Goal: Book appointment/travel/reservation

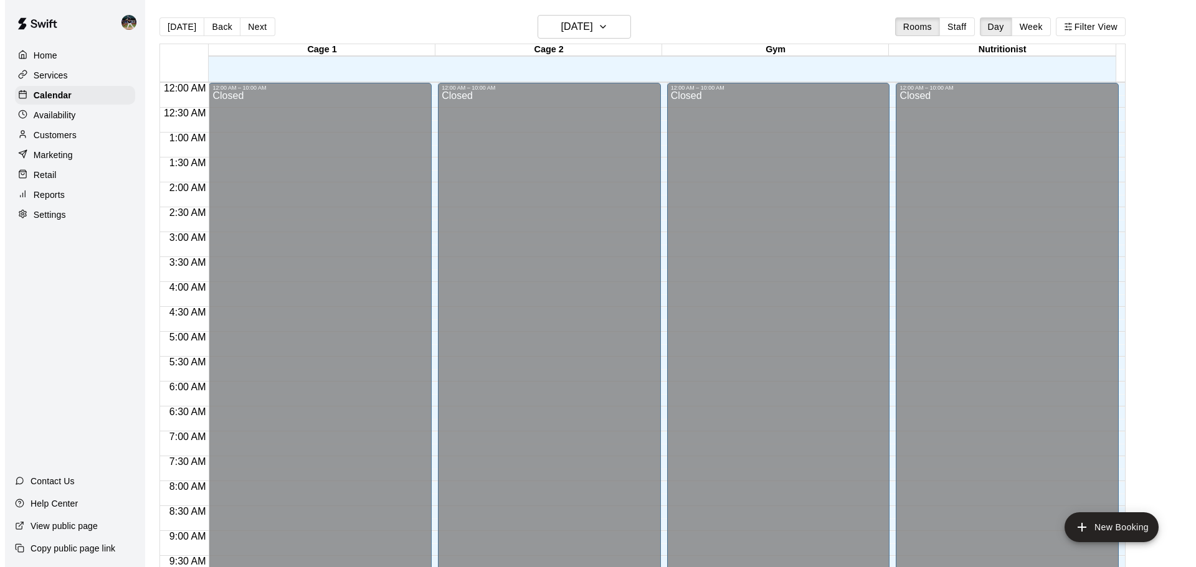
scroll to position [468, 0]
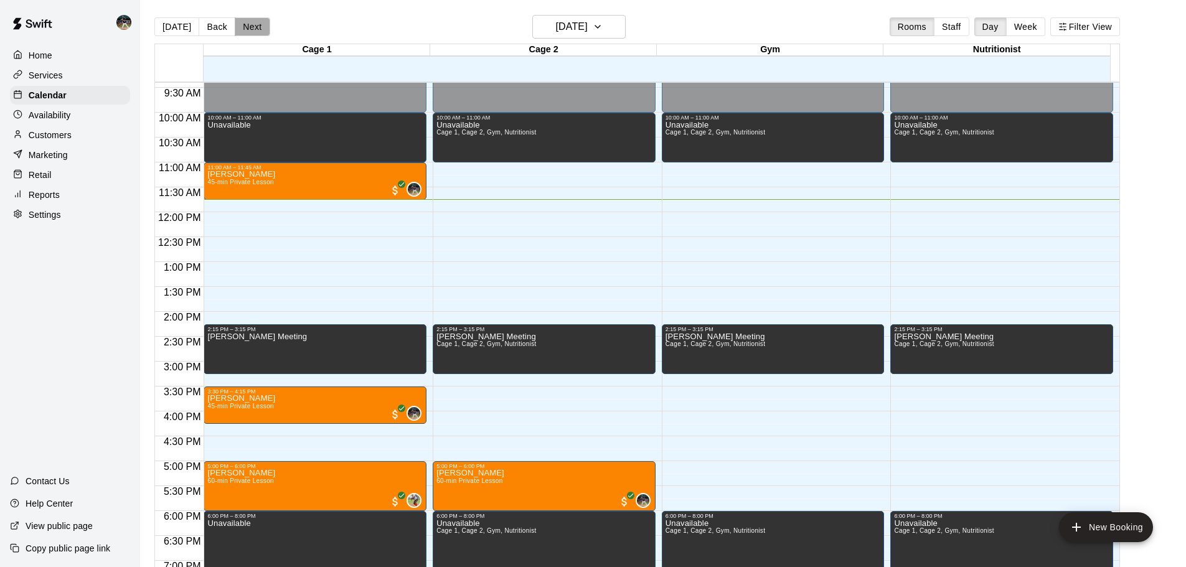
click at [246, 25] on button "Next" at bounding box center [252, 26] width 35 height 19
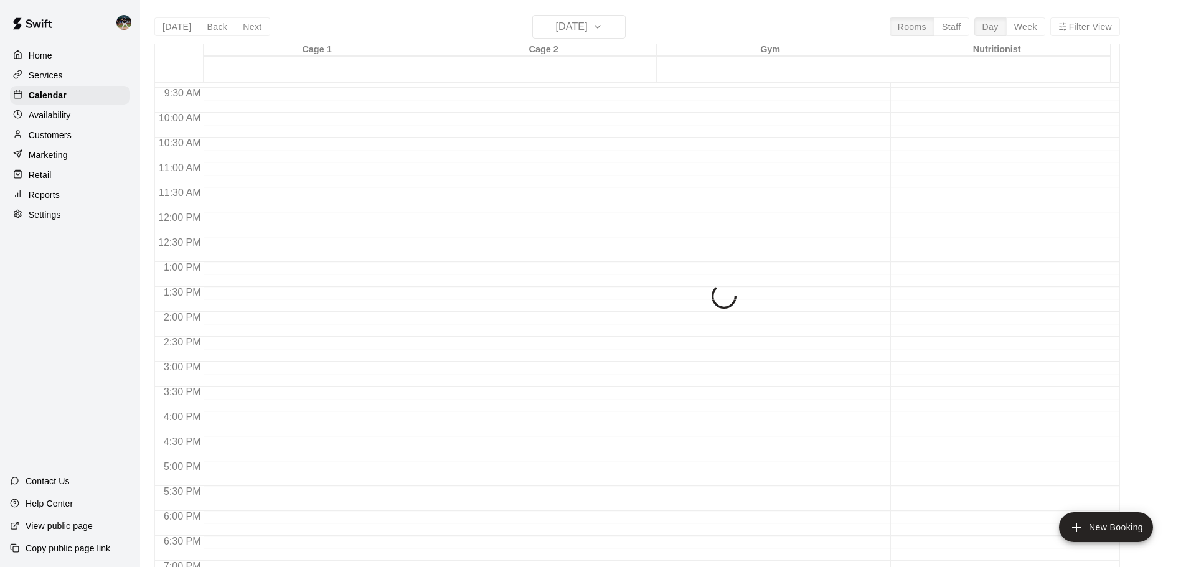
click at [246, 24] on div "[DATE] Back [DATE][DATE] Rooms Staff Day Week Filter View Cage 1 21 Thu Cage 2 …" at bounding box center [637, 298] width 966 height 567
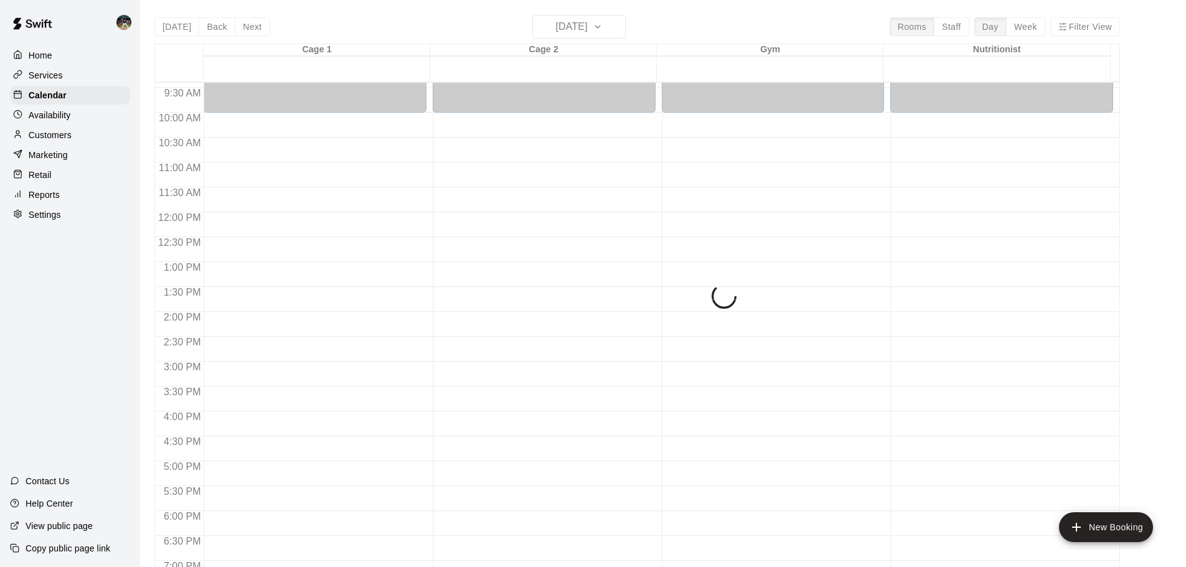
click at [247, 28] on div "[DATE] Back [DATE][DATE] Rooms Staff Day Week Filter View Cage 1 21 Thu Cage 2 …" at bounding box center [637, 298] width 966 height 567
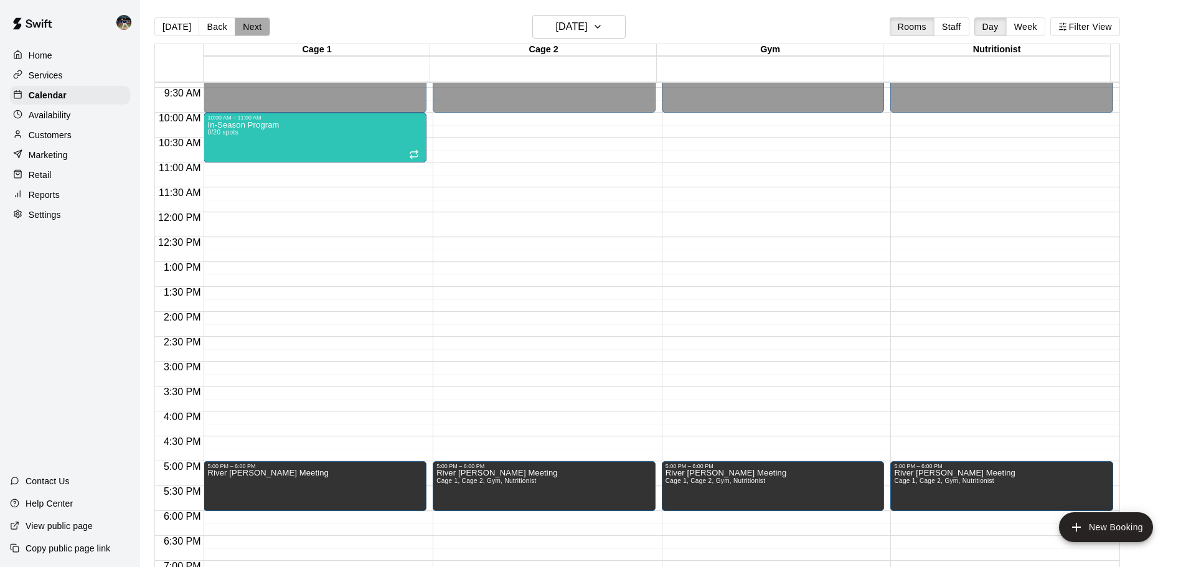
click at [250, 26] on button "Next" at bounding box center [252, 26] width 35 height 19
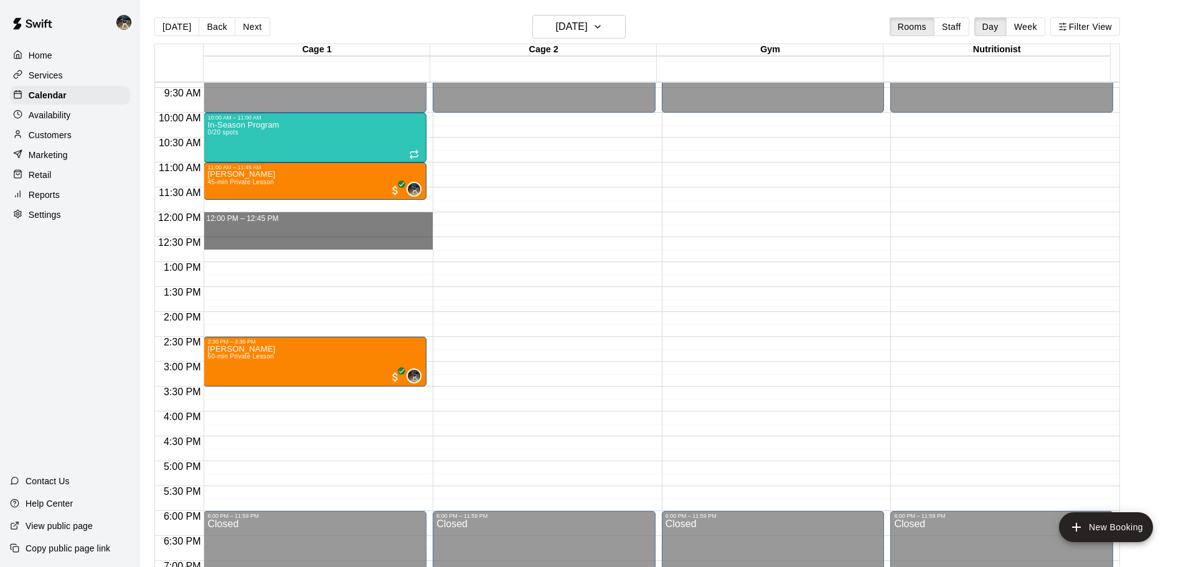
drag, startPoint x: 321, startPoint y: 216, endPoint x: 339, endPoint y: 250, distance: 38.2
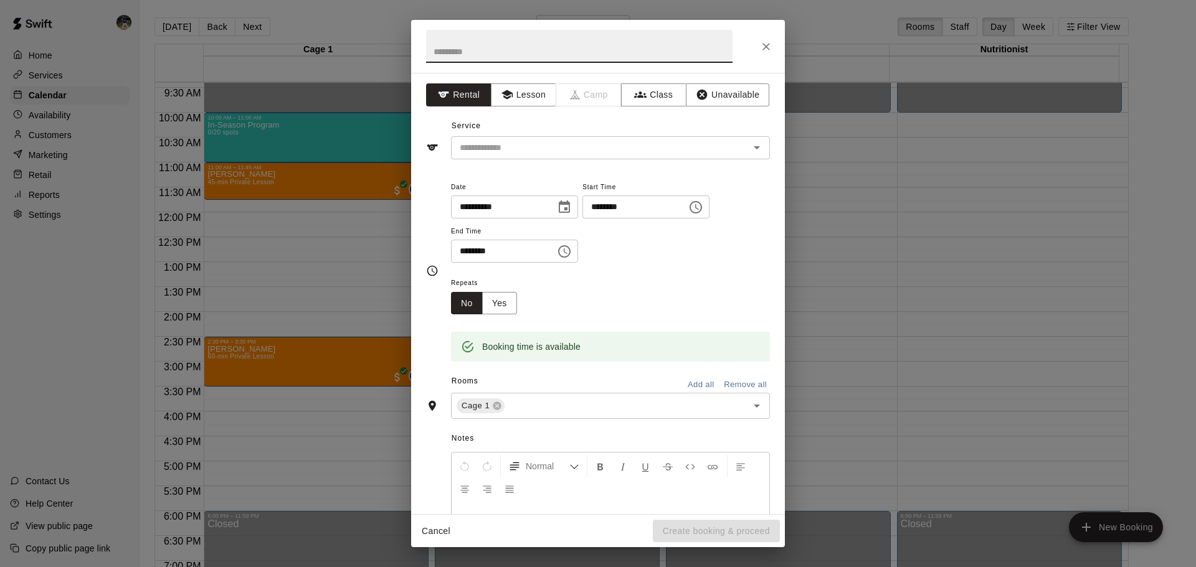
click at [587, 40] on input "text" at bounding box center [579, 46] width 306 height 33
type input "******"
click at [539, 101] on button "Lesson" at bounding box center [523, 94] width 65 height 23
click at [544, 152] on input "text" at bounding box center [592, 148] width 275 height 16
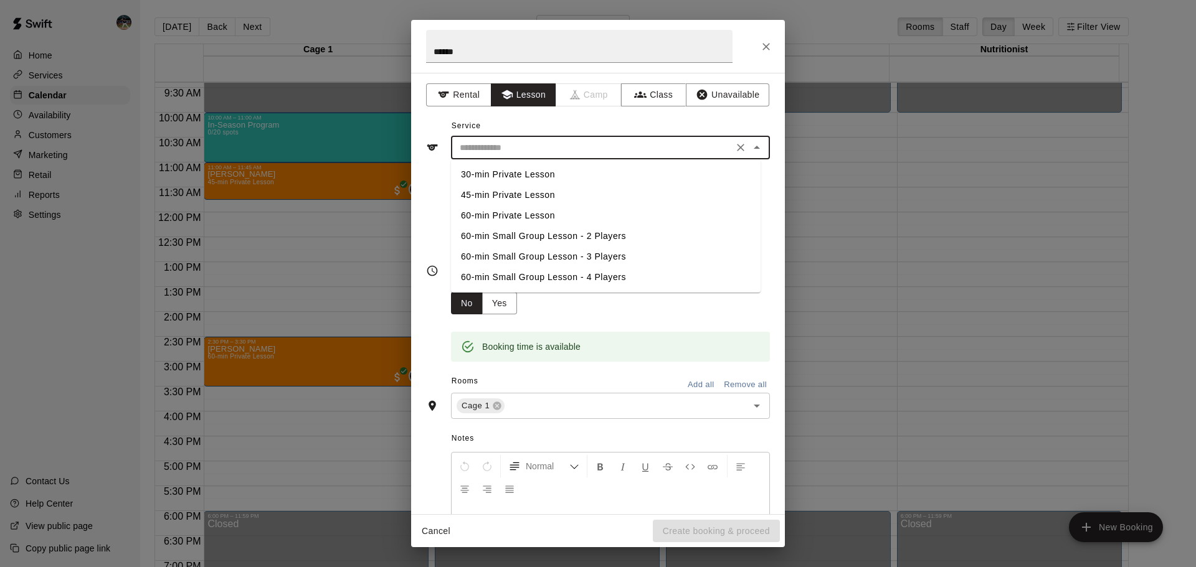
click at [541, 198] on li "45-min Private Lesson" at bounding box center [606, 195] width 310 height 21
type input "**********"
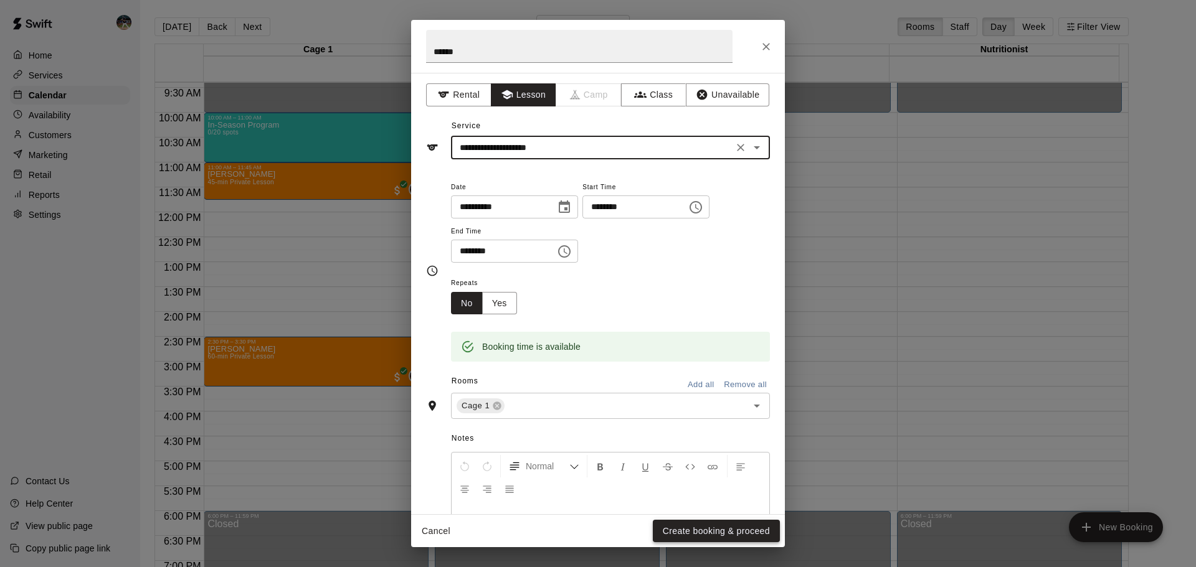
click at [716, 536] on button "Create booking & proceed" at bounding box center [716, 531] width 127 height 23
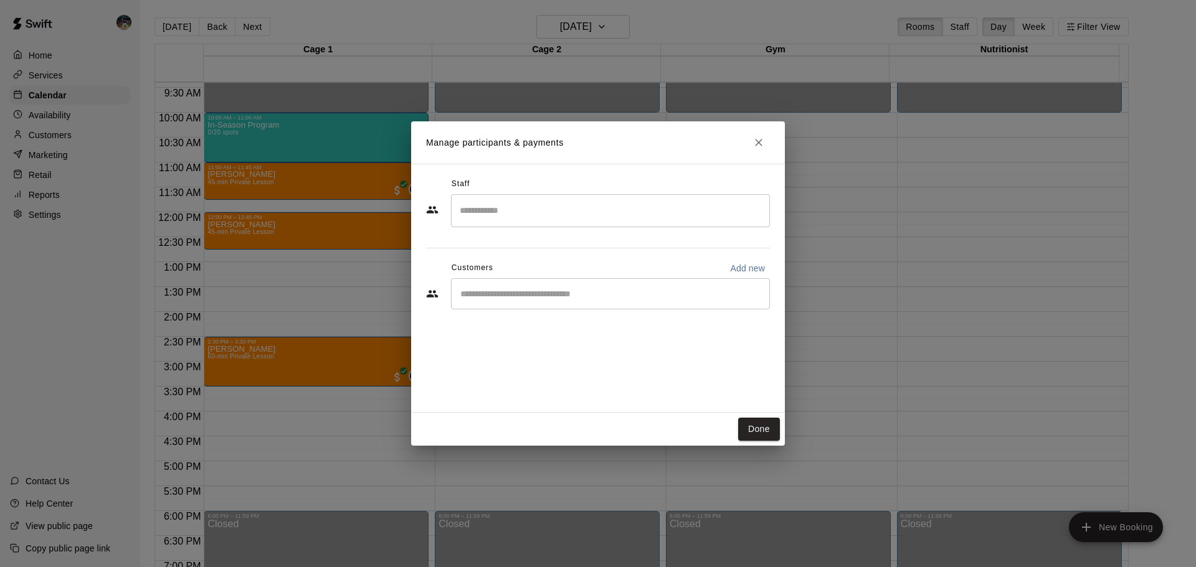
click at [551, 213] on input "Search staff" at bounding box center [610, 211] width 308 height 22
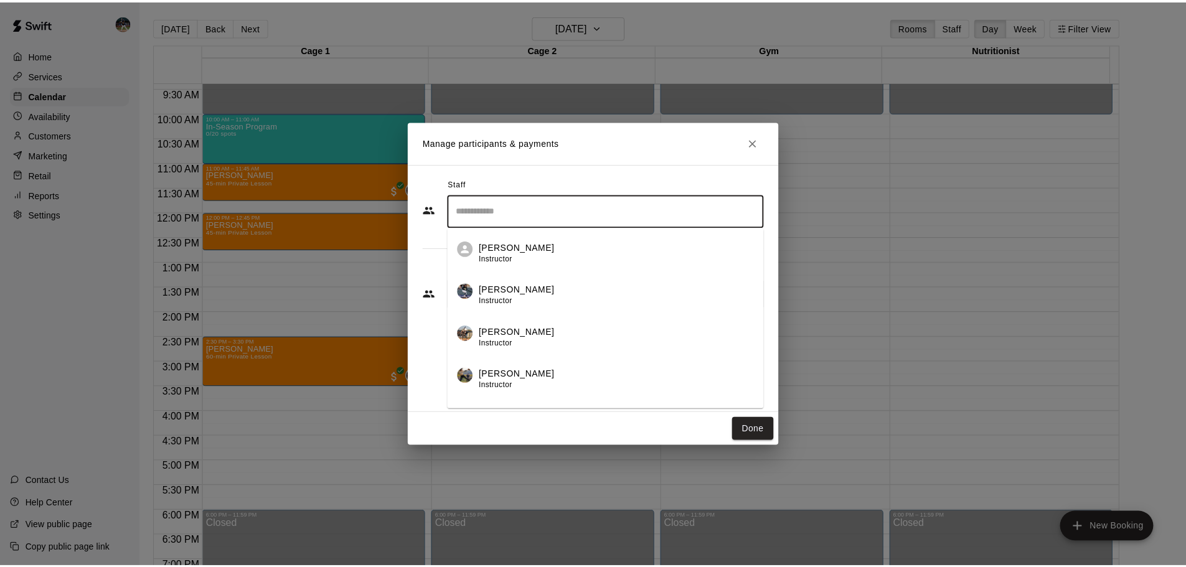
scroll to position [199, 0]
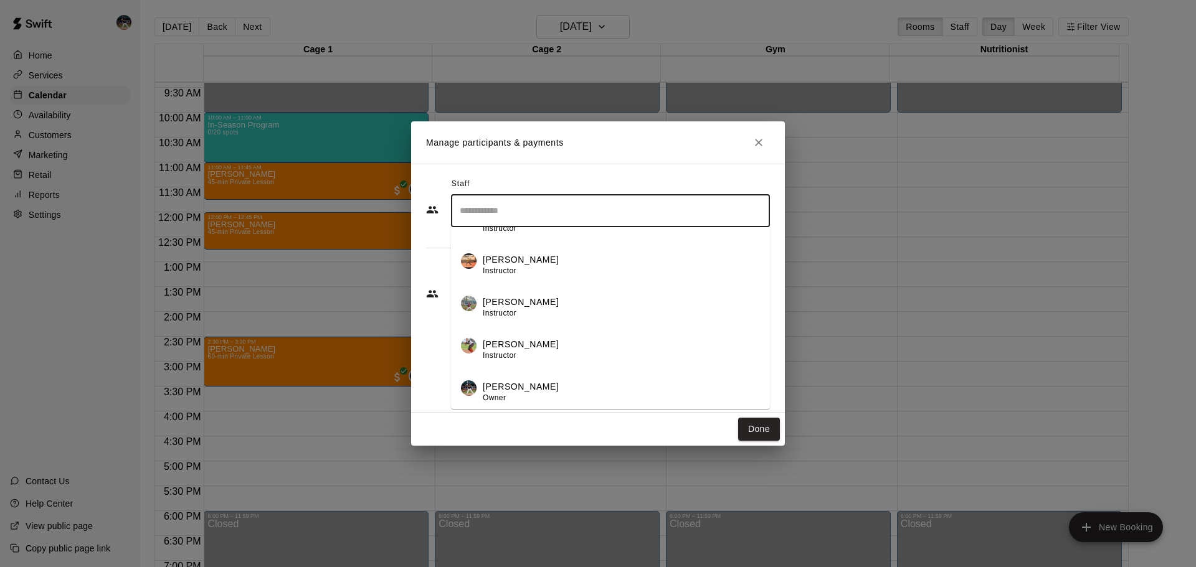
click at [543, 390] on div "[PERSON_NAME] Owner" at bounding box center [621, 392] width 277 height 24
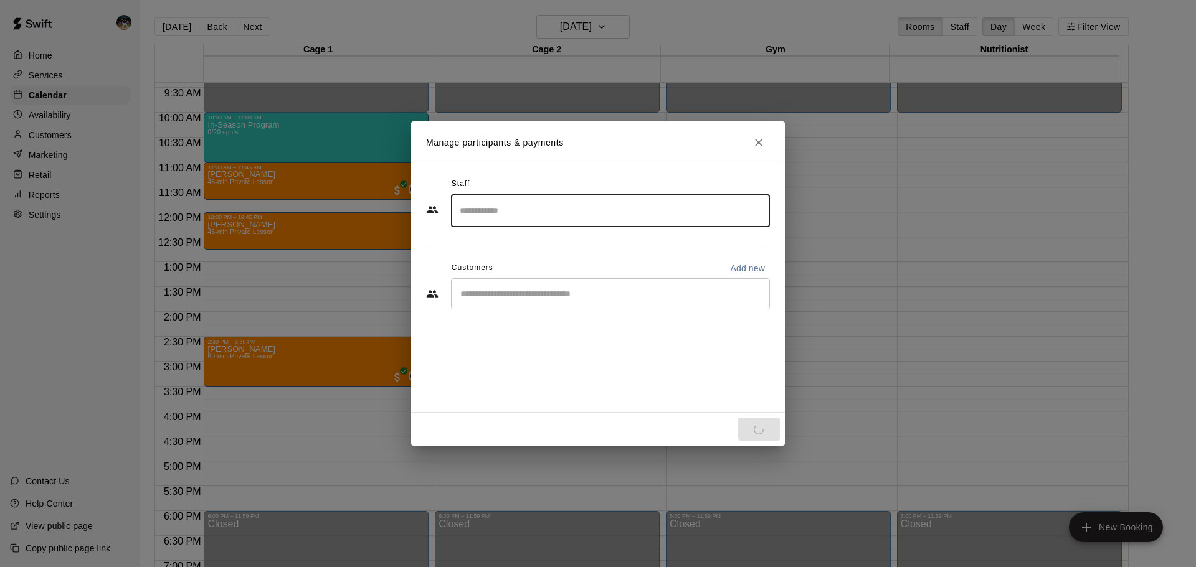
click at [497, 289] on input "Start typing to search customers..." at bounding box center [610, 294] width 308 height 12
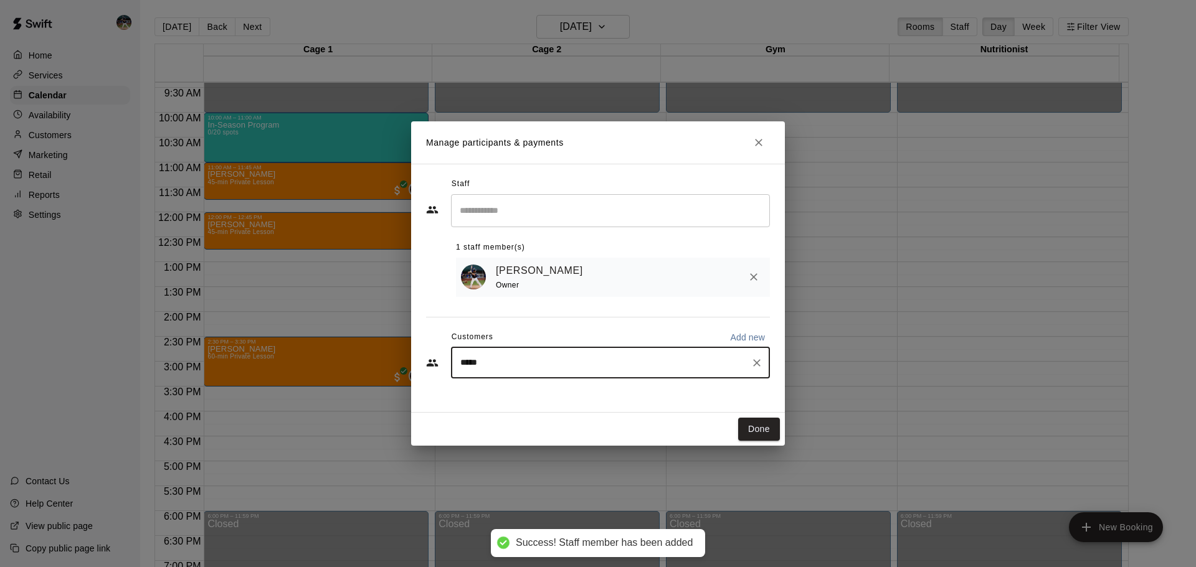
type input "******"
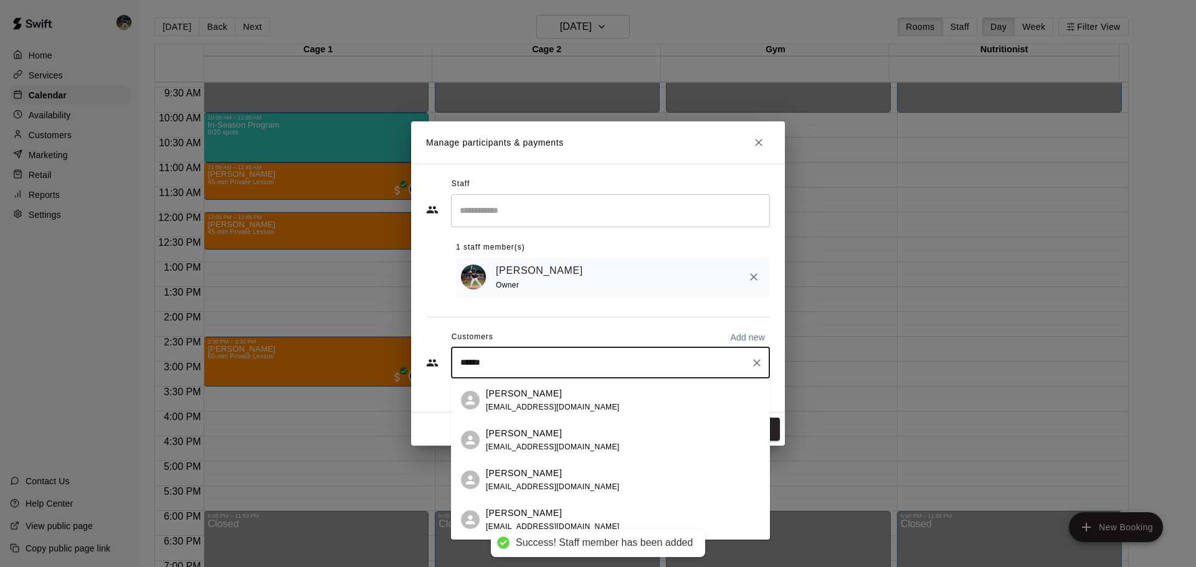
click at [546, 393] on p "[PERSON_NAME]" at bounding box center [524, 393] width 76 height 13
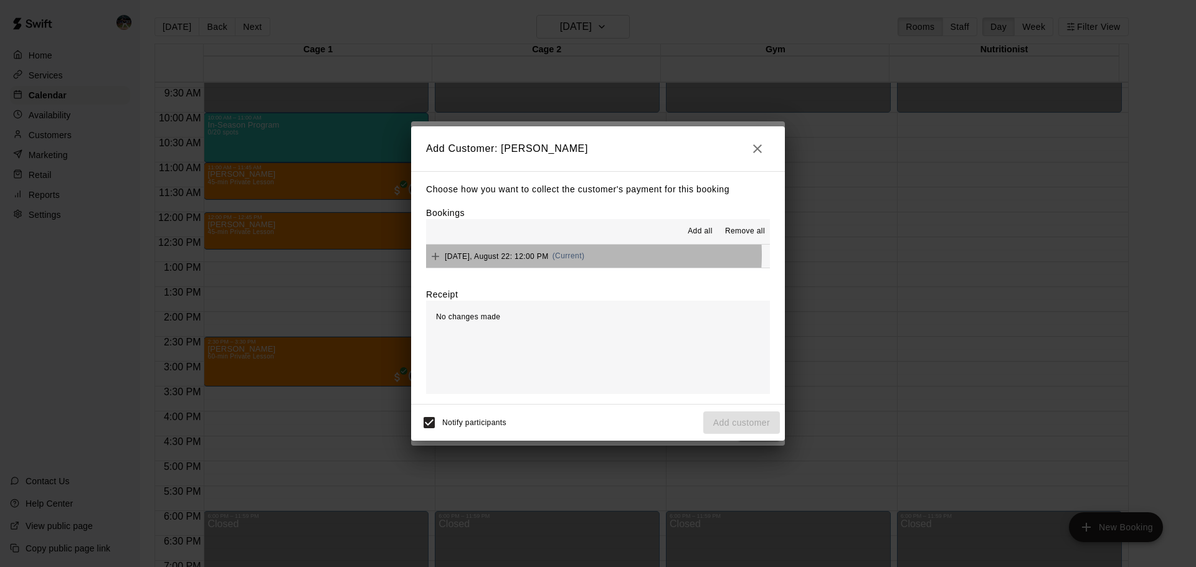
click at [553, 255] on span "(Current)" at bounding box center [568, 256] width 32 height 9
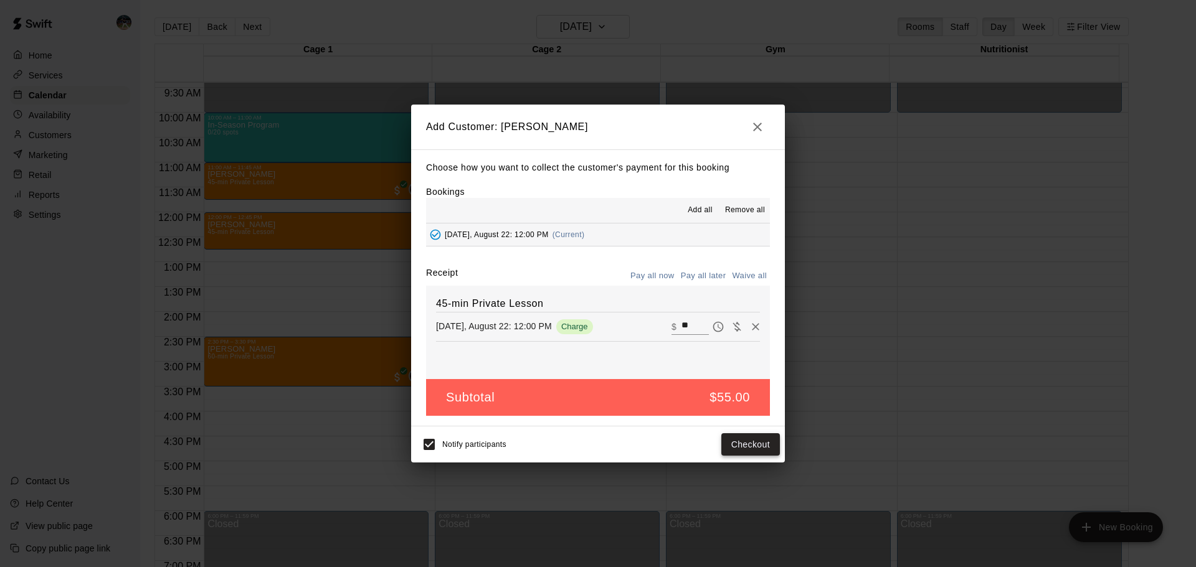
click at [736, 449] on button "Checkout" at bounding box center [750, 444] width 59 height 23
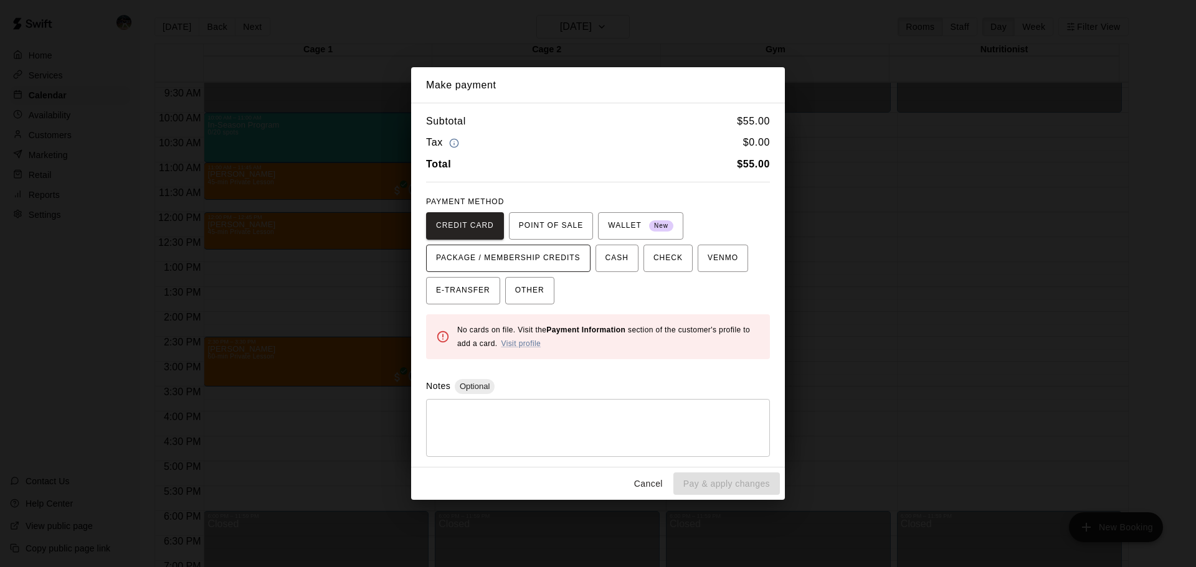
click at [540, 260] on span "PACKAGE / MEMBERSHIP CREDITS" at bounding box center [508, 258] width 144 height 20
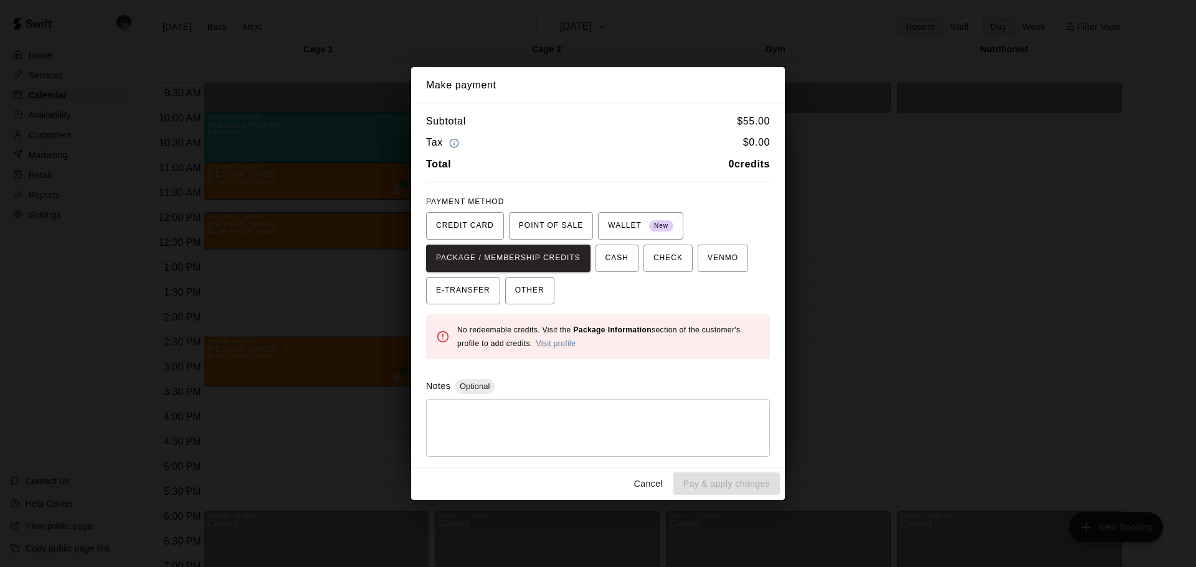
click at [653, 487] on button "Cancel" at bounding box center [648, 484] width 40 height 23
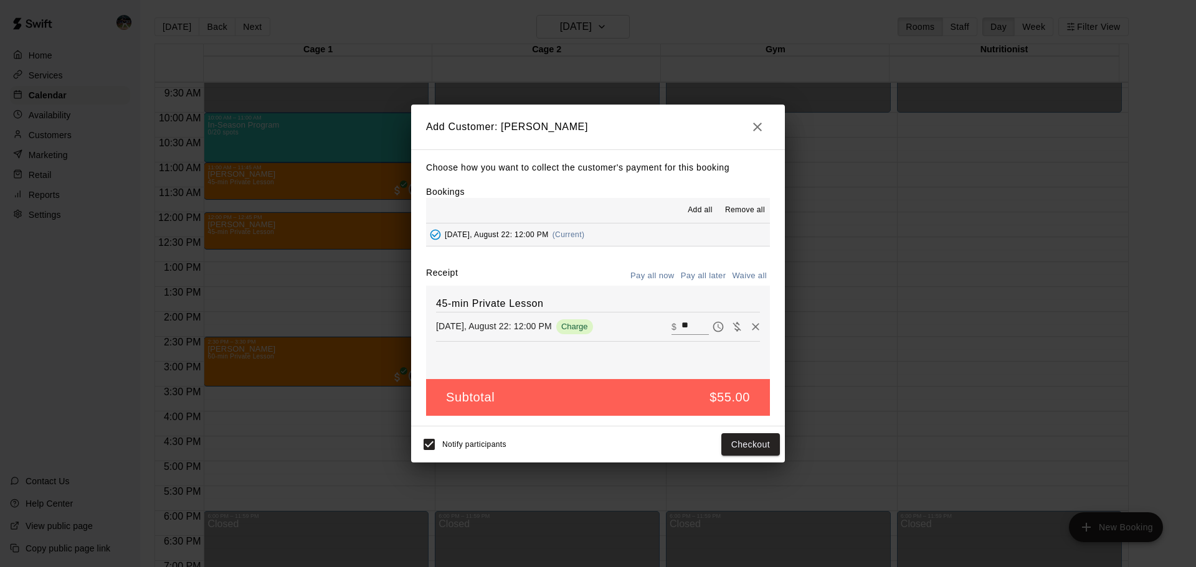
click at [749, 125] on button "button" at bounding box center [757, 127] width 25 height 25
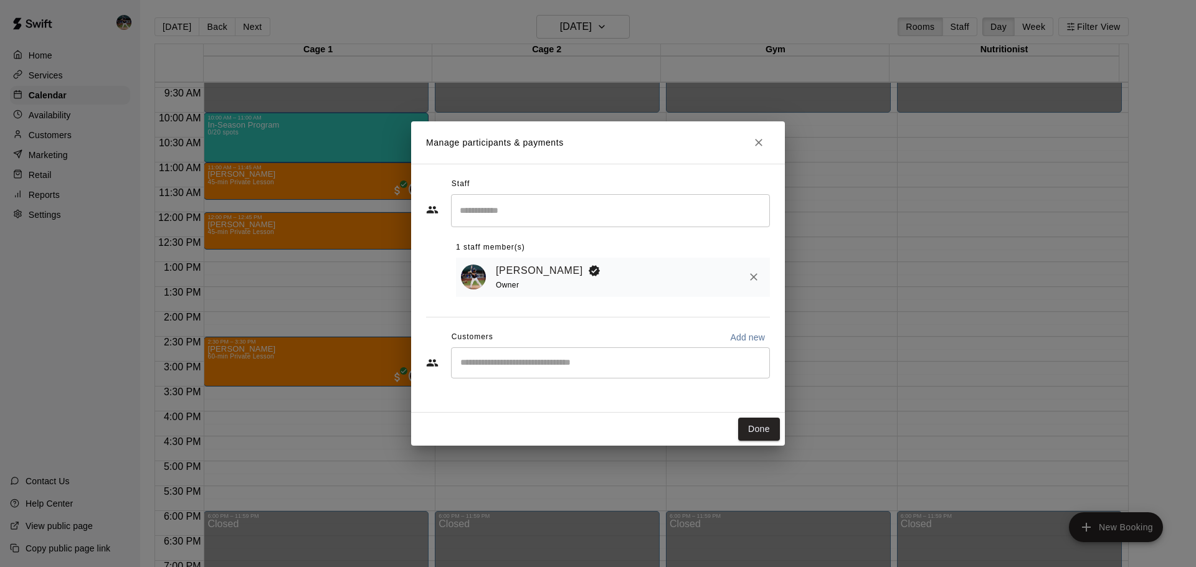
click at [529, 371] on div "​" at bounding box center [610, 362] width 319 height 31
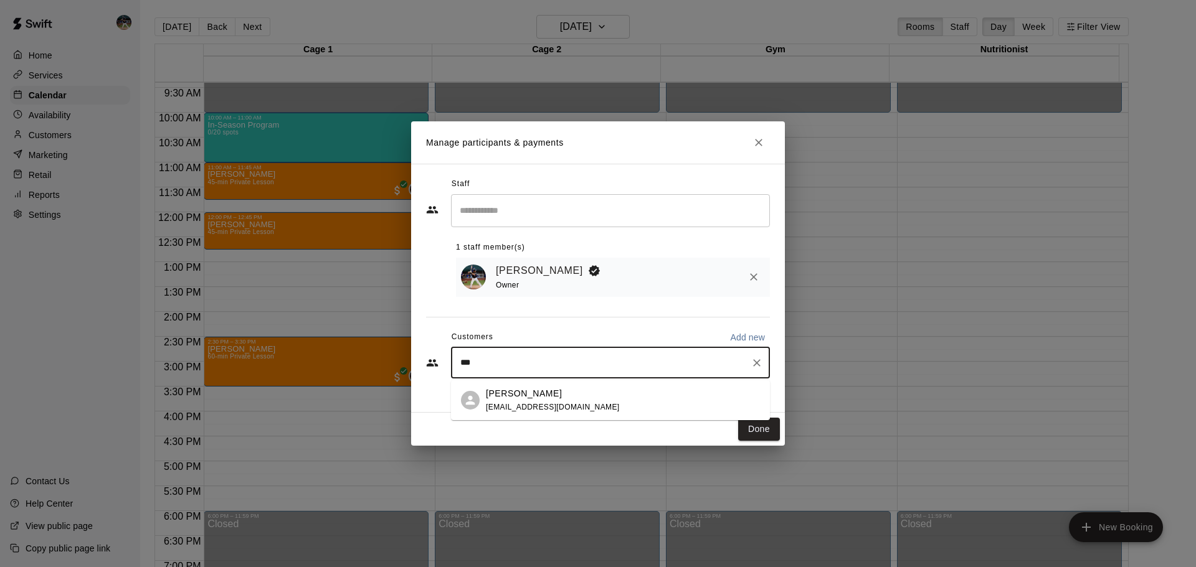
type input "****"
click at [530, 407] on span "[EMAIL_ADDRESS][DOMAIN_NAME]" at bounding box center [553, 407] width 134 height 9
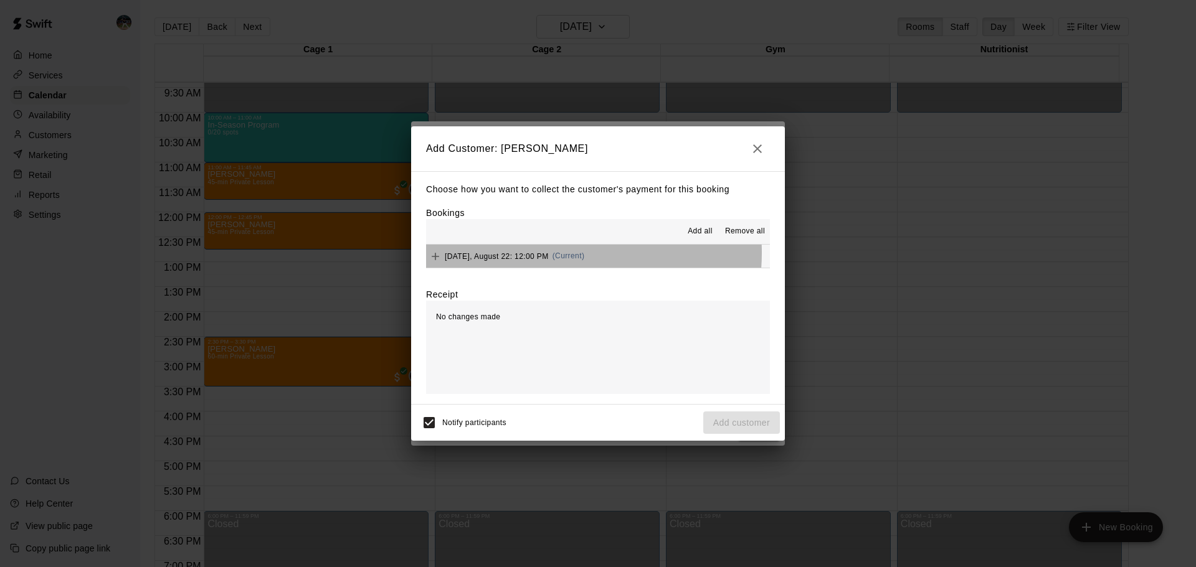
click at [548, 253] on div "[DATE], August 22: 12:00 PM (Current)" at bounding box center [505, 256] width 158 height 19
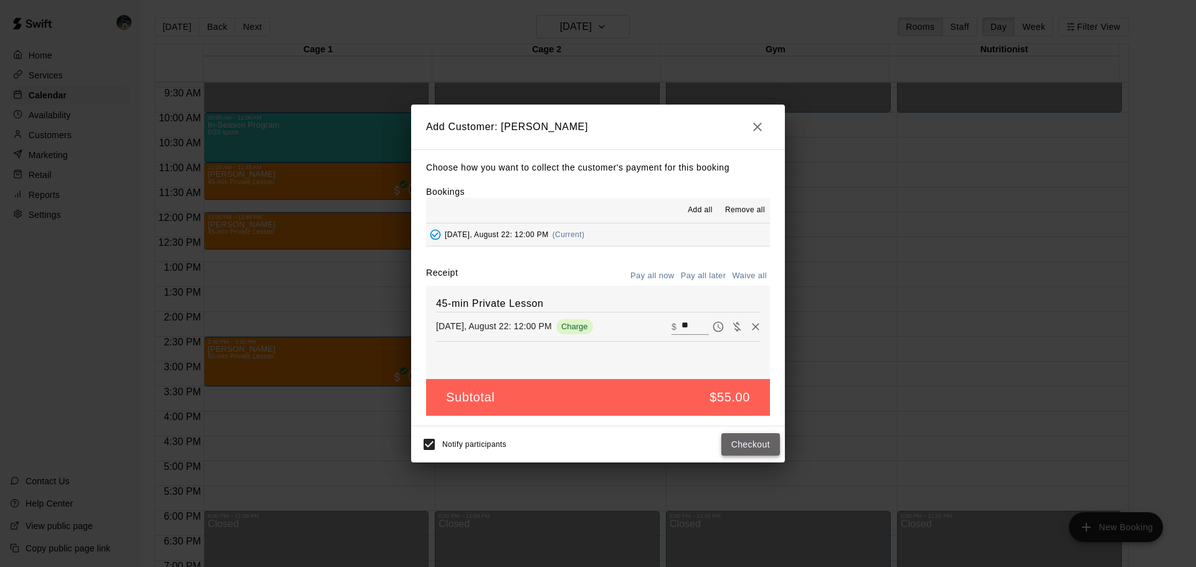
click at [756, 456] on button "Checkout" at bounding box center [750, 444] width 59 height 23
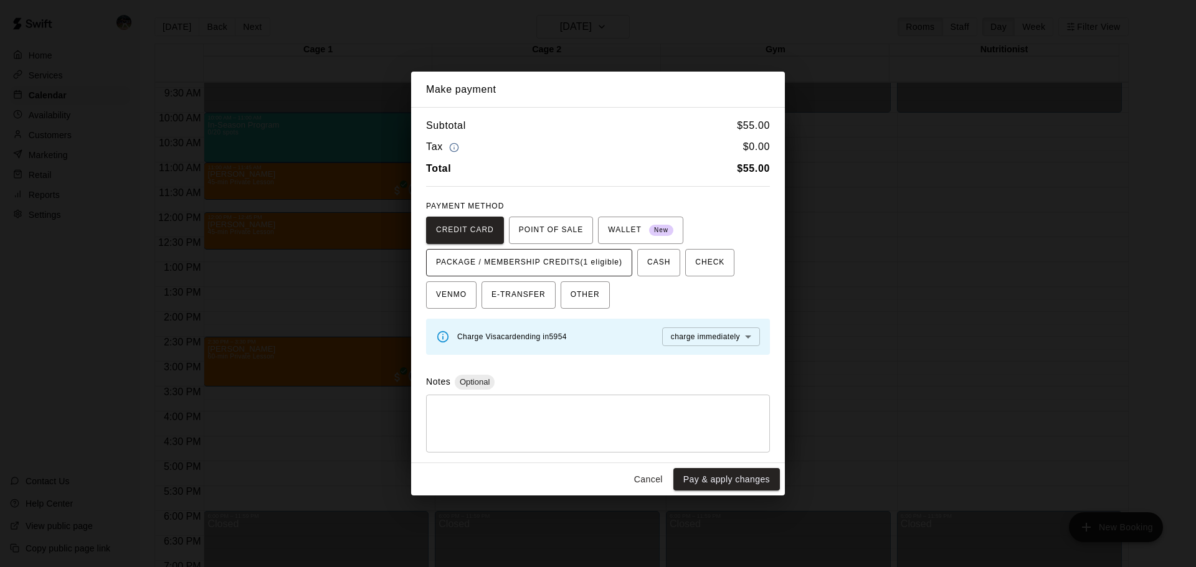
click at [567, 268] on span "PACKAGE / MEMBERSHIP CREDITS (1 eligible)" at bounding box center [529, 263] width 186 height 20
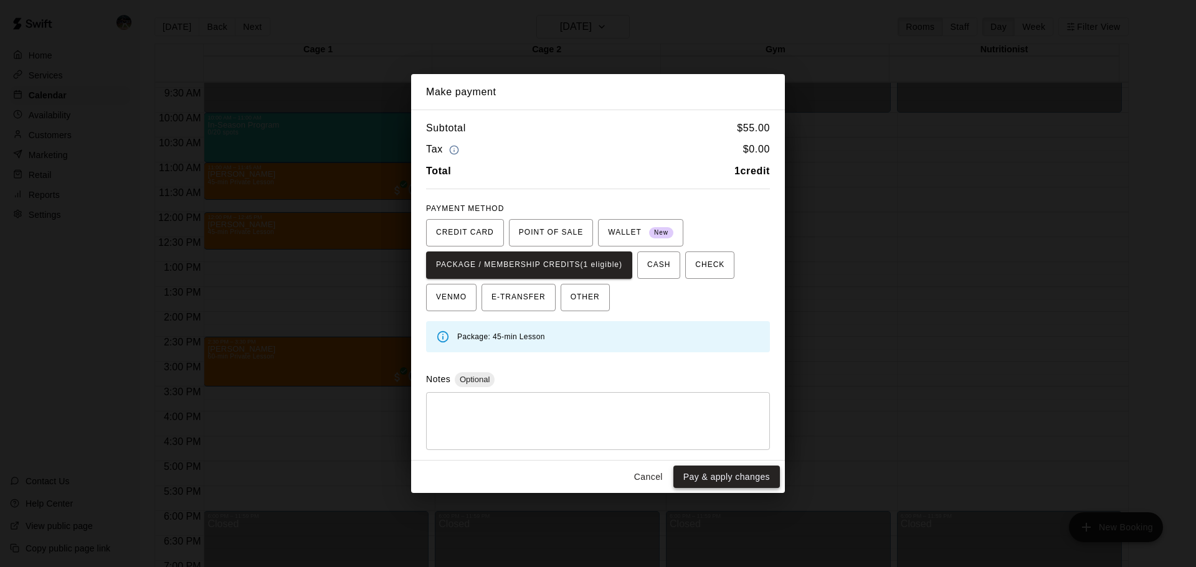
click at [719, 478] on button "Pay & apply changes" at bounding box center [726, 477] width 106 height 23
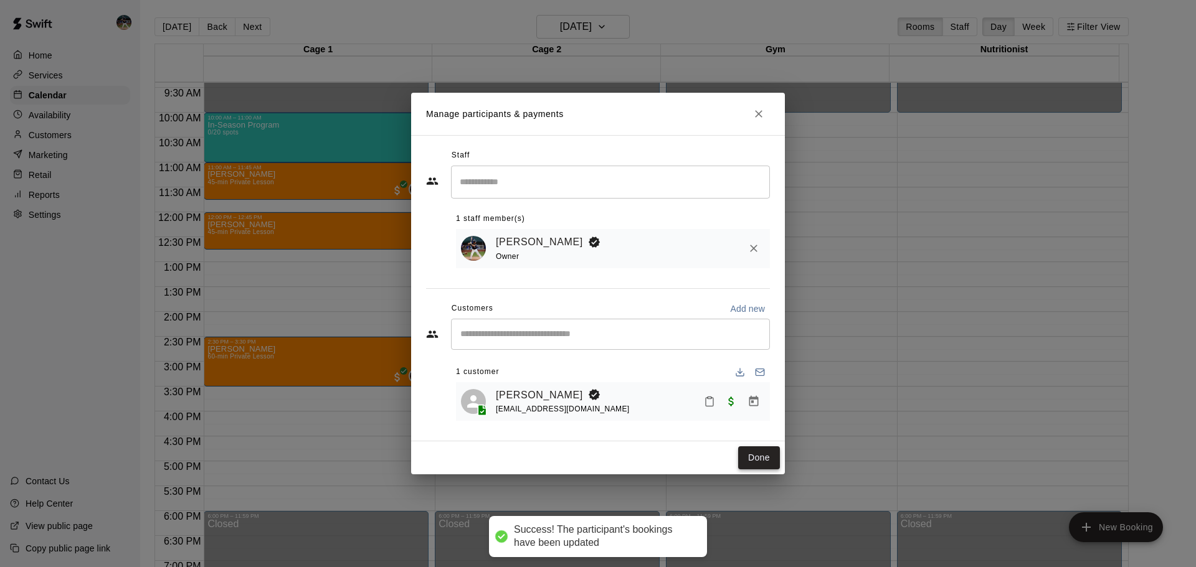
click at [767, 461] on button "Done" at bounding box center [759, 458] width 42 height 23
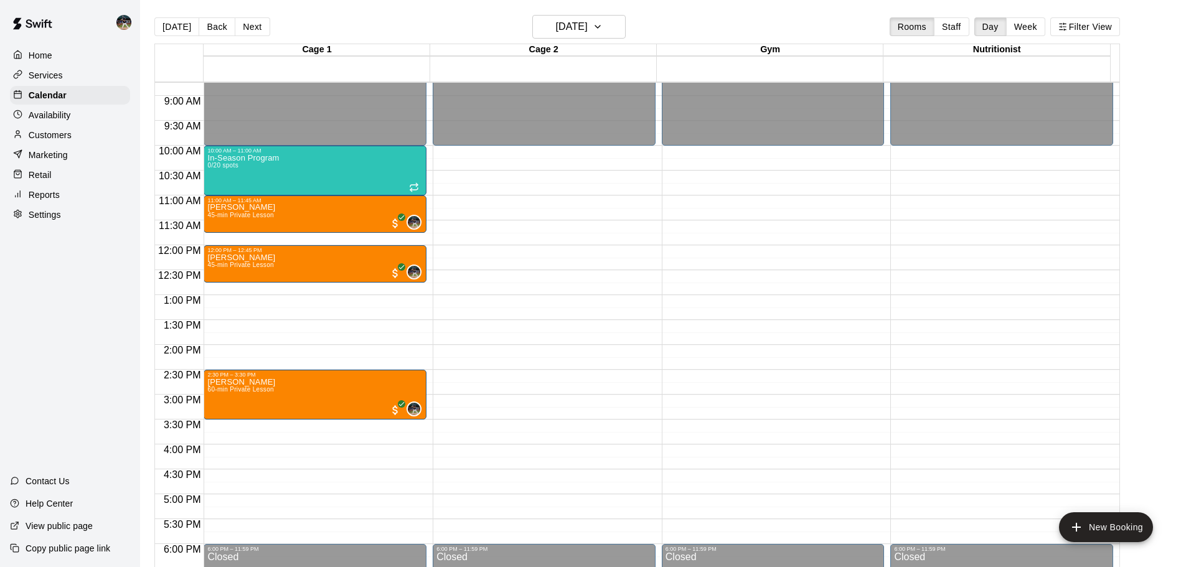
scroll to position [406, 0]
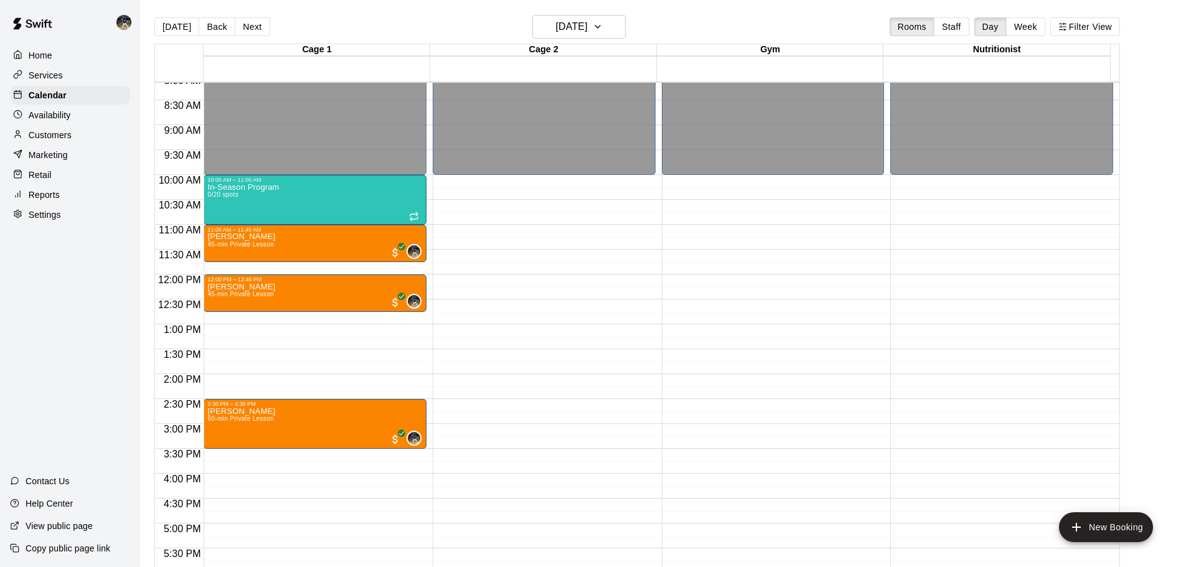
click at [188, 28] on button "[DATE]" at bounding box center [176, 26] width 45 height 19
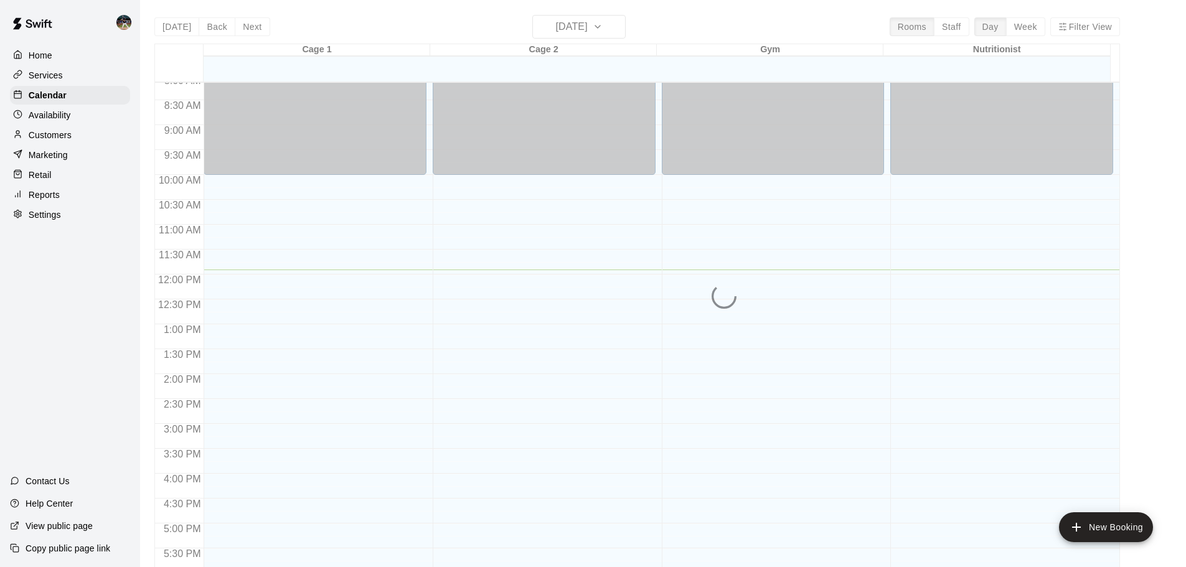
click at [252, 29] on div "[DATE] Back [DATE][DATE] Rooms Staff Day Week Filter View Cage 1 20 Wed Cage 2 …" at bounding box center [637, 298] width 966 height 567
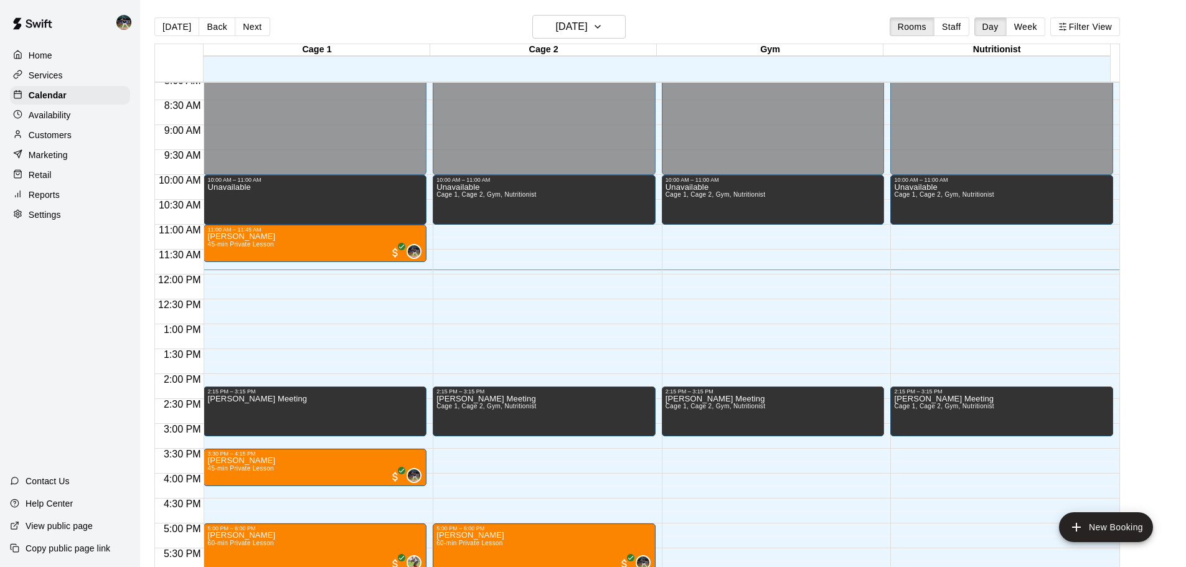
click at [262, 31] on button "Next" at bounding box center [252, 26] width 35 height 19
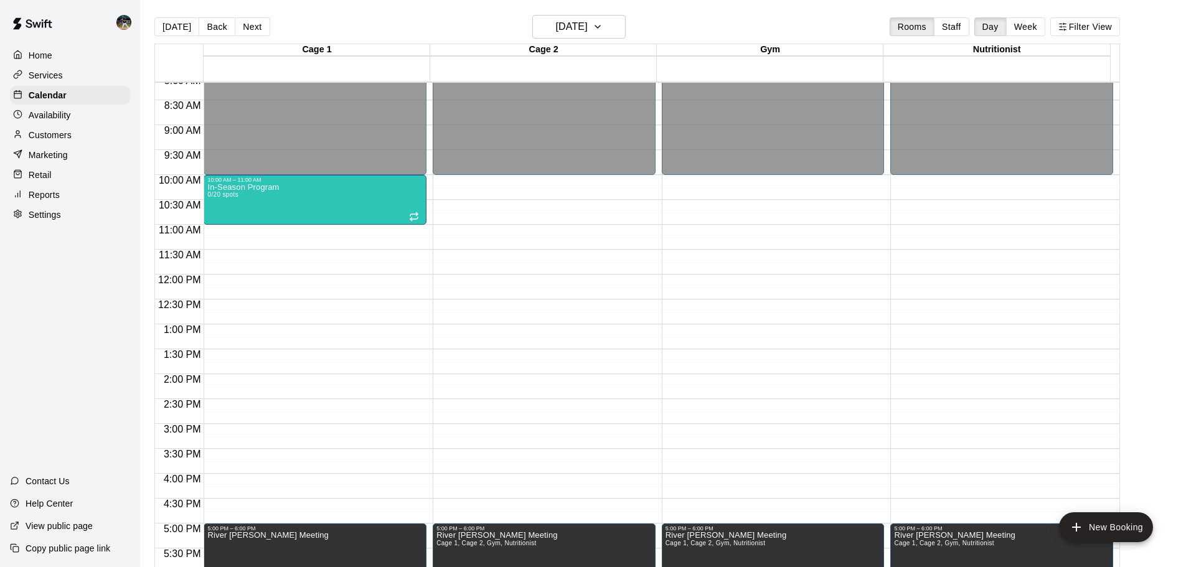
scroll to position [468, 0]
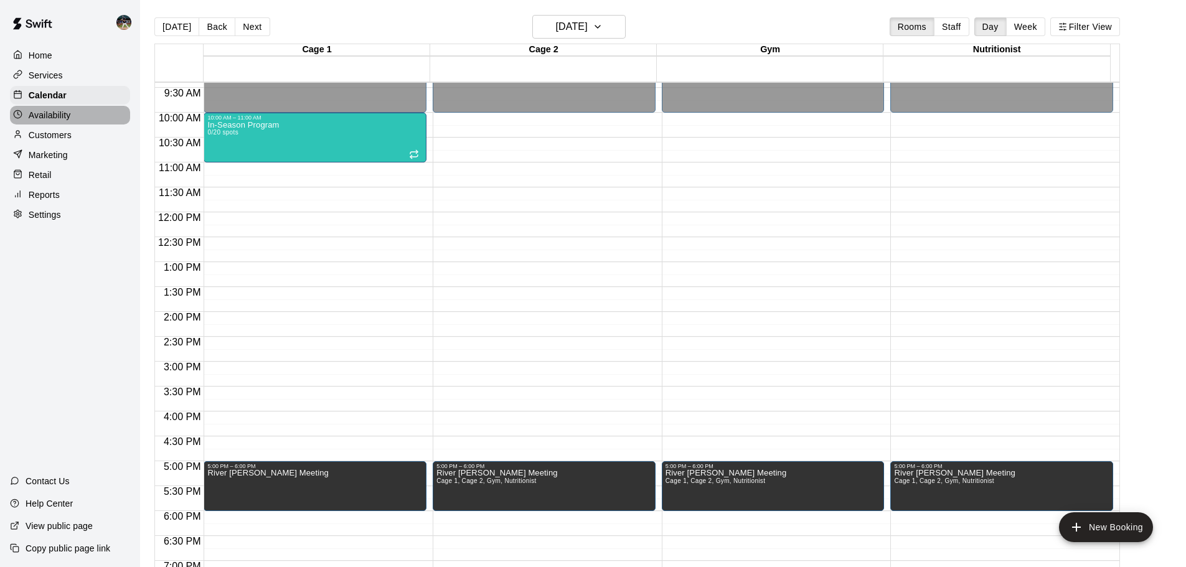
click at [80, 119] on div "Availability" at bounding box center [70, 115] width 120 height 19
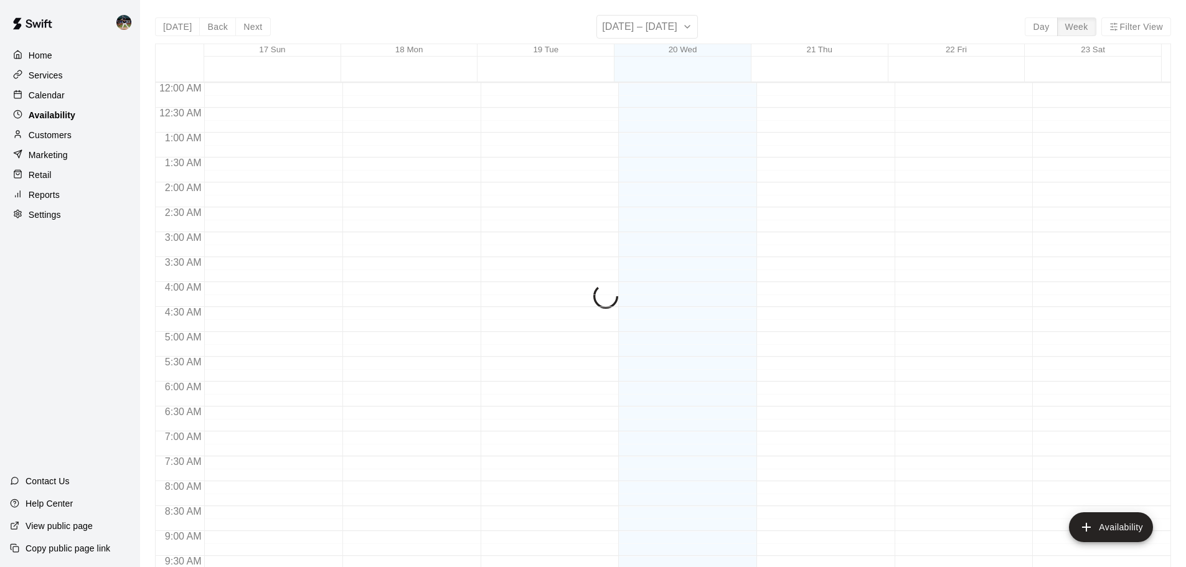
scroll to position [593, 0]
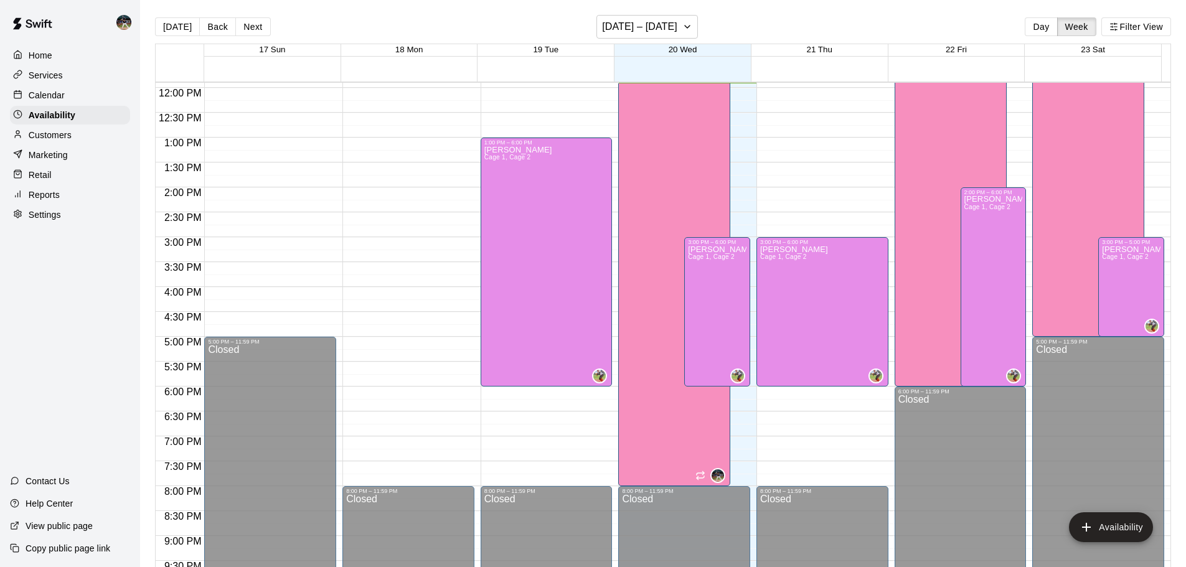
click at [68, 93] on div "Calendar" at bounding box center [70, 95] width 120 height 19
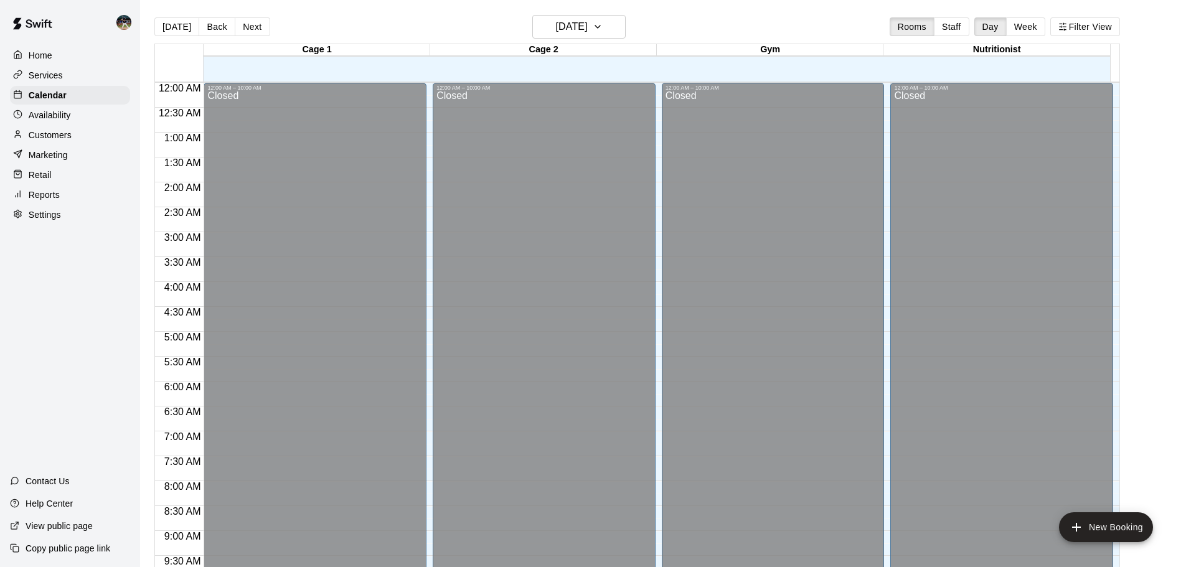
scroll to position [593, 0]
